Goal: Information Seeking & Learning: Check status

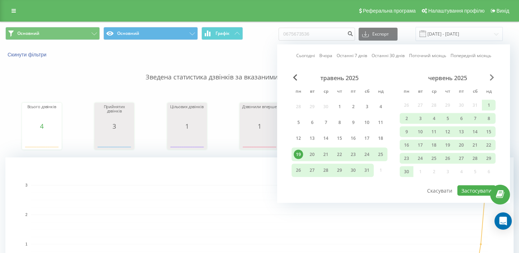
click at [489, 78] on span "Next Month" at bounding box center [491, 78] width 4 height 6
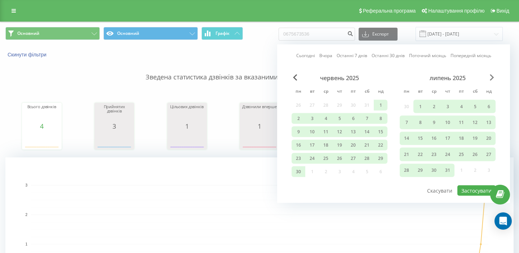
click at [489, 78] on span "Next Month" at bounding box center [491, 78] width 4 height 6
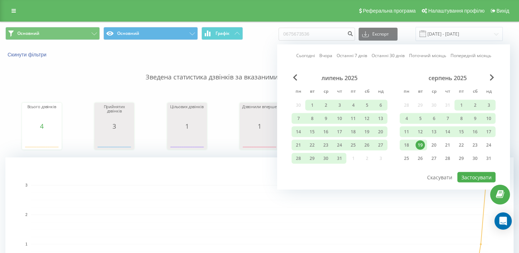
click at [421, 145] on div "19" at bounding box center [419, 145] width 9 height 9
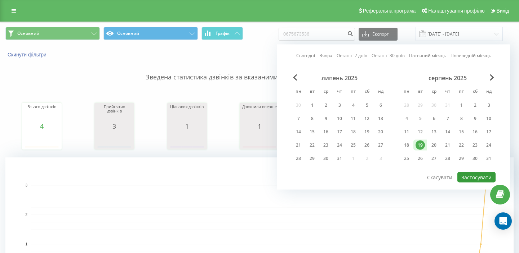
click at [472, 180] on button "Застосувати" at bounding box center [476, 177] width 38 height 10
type input "[DATE] - [DATE]"
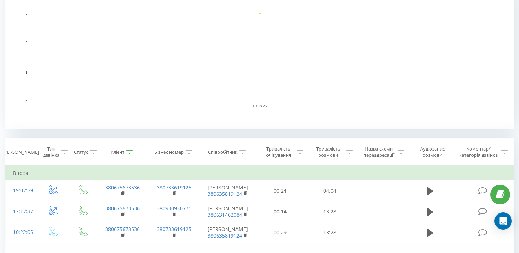
scroll to position [172, 0]
click at [230, 145] on th "Співробітник" at bounding box center [227, 152] width 55 height 27
click at [228, 151] on div "Співробітник" at bounding box center [223, 152] width 30 height 6
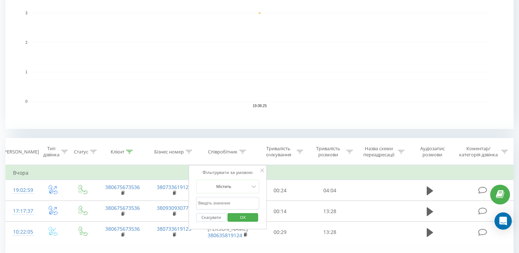
click at [212, 201] on input "text" at bounding box center [227, 203] width 63 height 13
type input "лукаш"
click at [240, 216] on span "OK" at bounding box center [243, 217] width 20 height 11
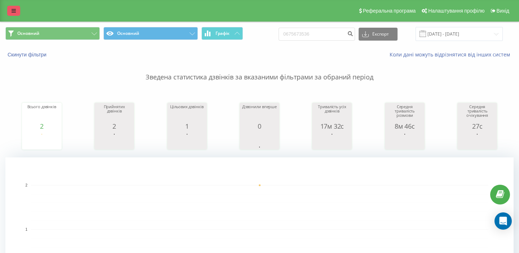
click at [11, 9] on link at bounding box center [13, 11] width 13 height 10
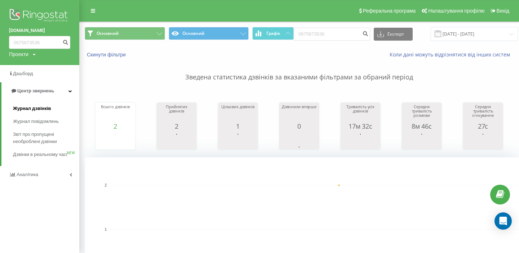
click at [56, 111] on link "Журнал дзвінків" at bounding box center [46, 108] width 66 height 13
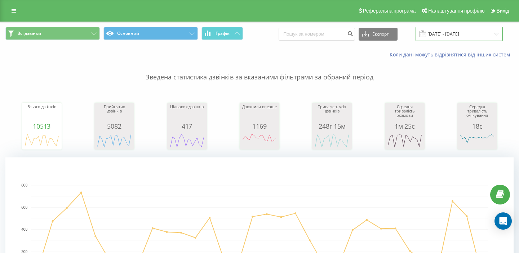
click at [472, 30] on input "20.07.2025 - 20.08.2025" at bounding box center [458, 34] width 87 height 14
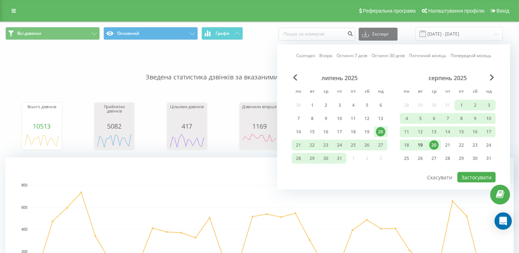
click at [422, 144] on div "19" at bounding box center [419, 145] width 9 height 9
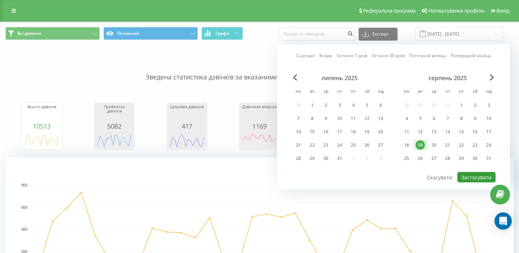
click at [475, 174] on button "Застосувати" at bounding box center [476, 177] width 38 height 10
type input "[DATE] - [DATE]"
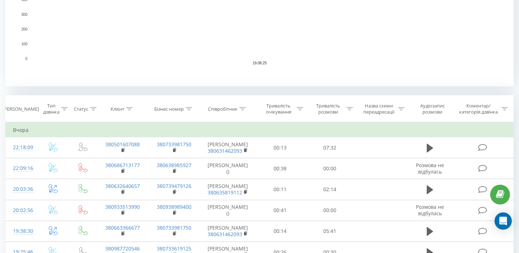
scroll to position [215, 0]
click at [230, 115] on th "Співробітник" at bounding box center [227, 110] width 55 height 27
click at [230, 112] on div "Співробітник" at bounding box center [223, 110] width 30 height 6
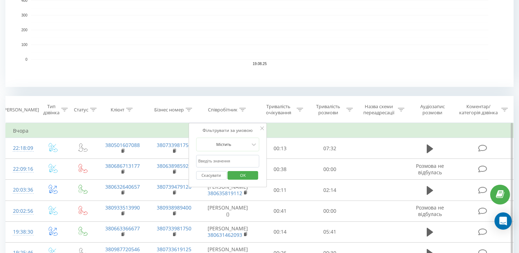
click at [213, 165] on input "text" at bounding box center [227, 161] width 63 height 13
type input "лукаш"
click at [243, 178] on span "OK" at bounding box center [243, 175] width 20 height 11
